Goal: Navigation & Orientation: Go to known website

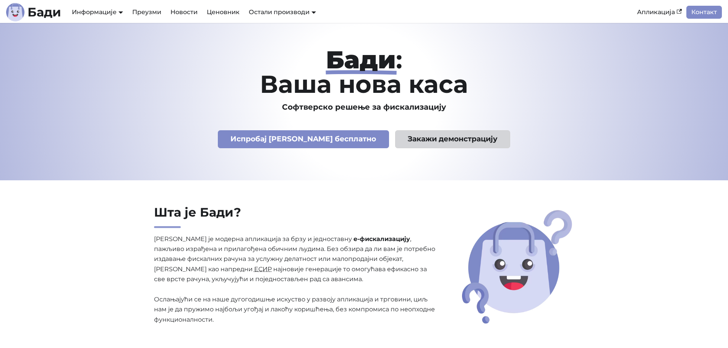
click at [425, 136] on link "Закажи демонстрацију" at bounding box center [452, 139] width 115 height 18
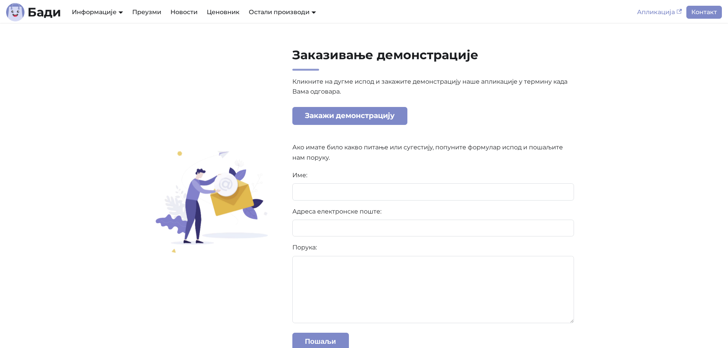
click at [654, 13] on link "Апликација" at bounding box center [659, 12] width 54 height 13
